Goal: Check status: Check status

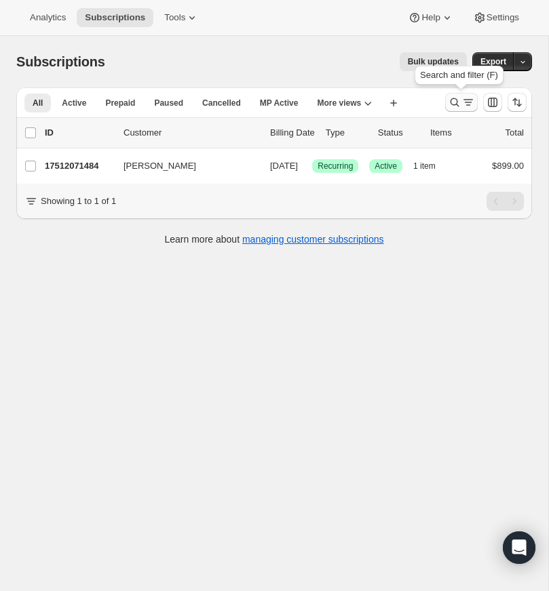
click at [452, 98] on icon "Search and filter results" at bounding box center [455, 103] width 14 height 14
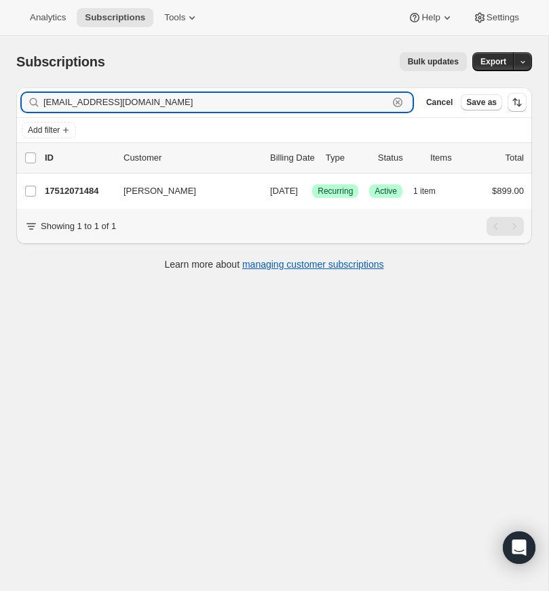
drag, startPoint x: 397, startPoint y: 101, endPoint x: 252, endPoint y: 112, distance: 144.8
click at [397, 101] on icon "button" at bounding box center [398, 103] width 14 height 14
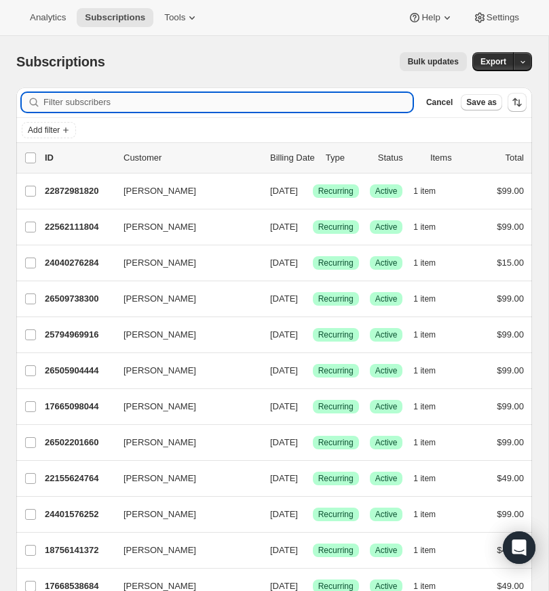
paste input "[EMAIL_ADDRESS][DOMAIN_NAME]"
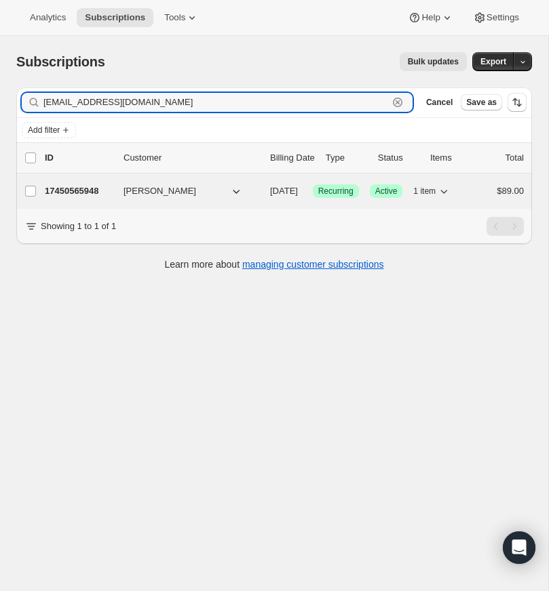
type input "[EMAIL_ADDRESS][DOMAIN_NAME]"
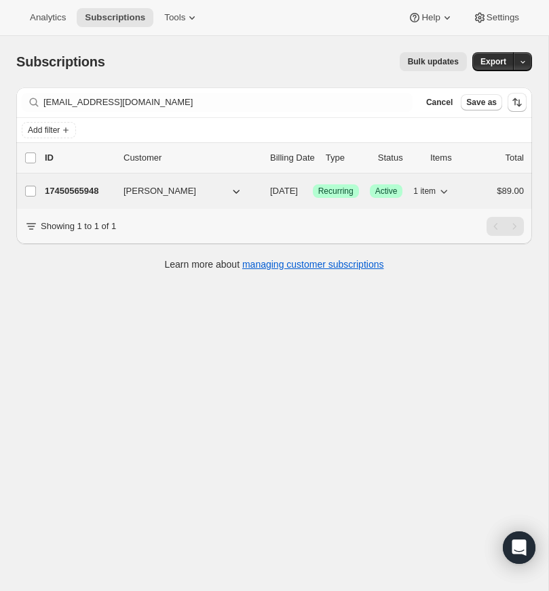
click at [78, 190] on p "17450565948" at bounding box center [79, 191] width 68 height 14
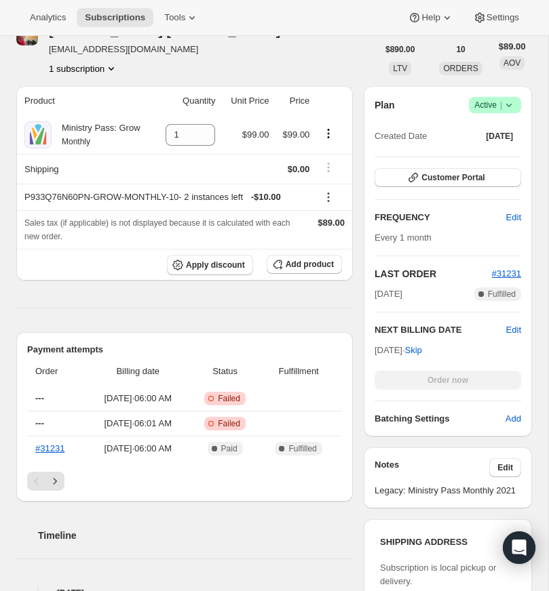
scroll to position [237, 0]
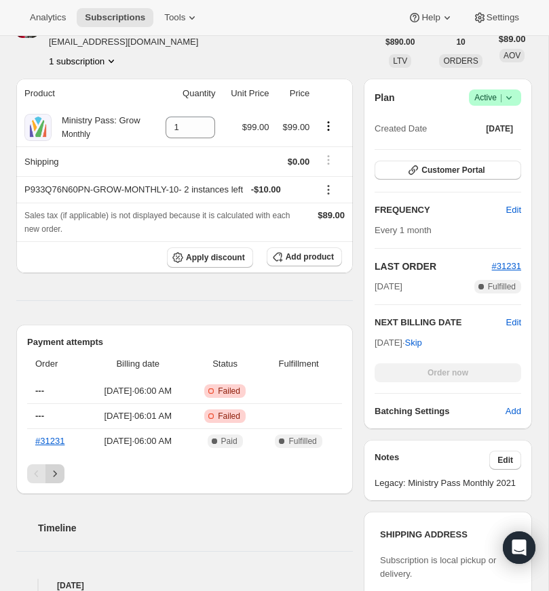
click at [56, 481] on icon "Next" at bounding box center [55, 474] width 14 height 14
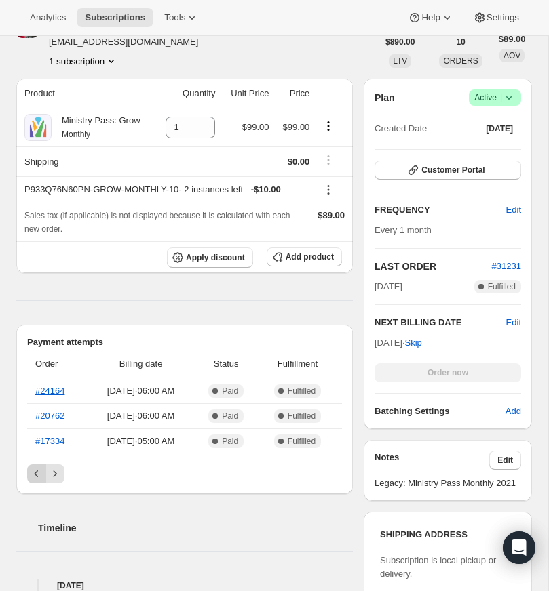
click at [35, 481] on icon "Previous" at bounding box center [37, 474] width 14 height 14
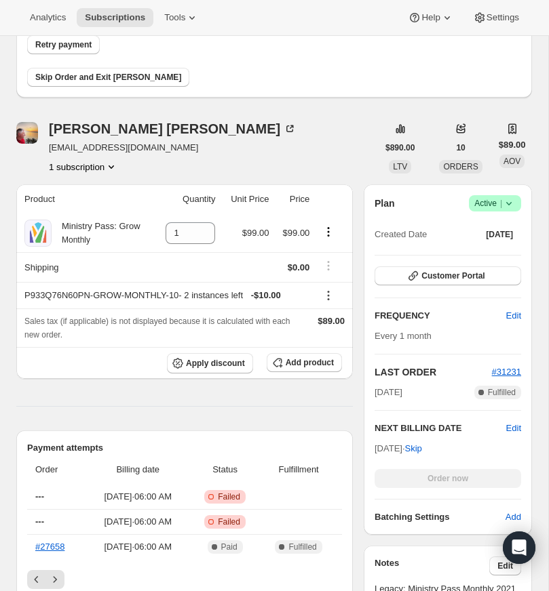
scroll to position [130, 0]
